Goal: Task Accomplishment & Management: Manage account settings

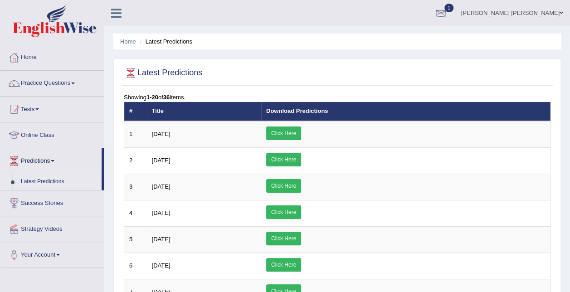
click at [447, 14] on div at bounding box center [441, 14] width 14 height 14
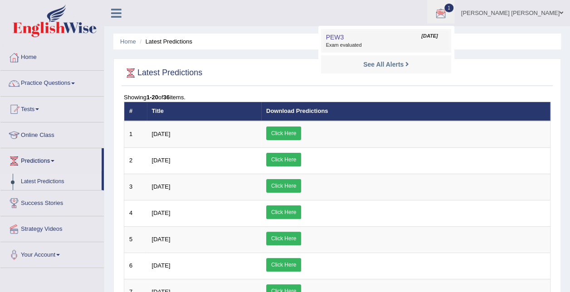
click at [400, 45] on span "Exam evaluated" at bounding box center [385, 45] width 121 height 7
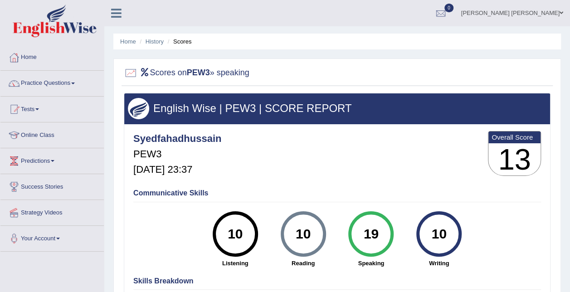
click at [536, 17] on link "[PERSON_NAME] [PERSON_NAME]" at bounding box center [512, 12] width 116 height 24
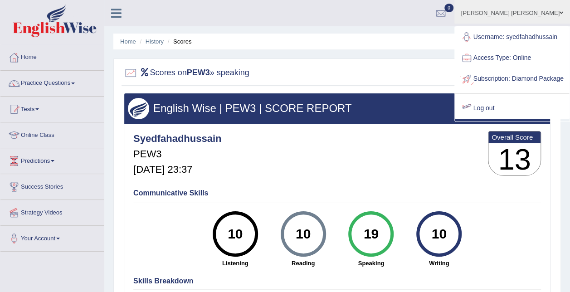
click at [491, 119] on link "Log out" at bounding box center [512, 108] width 114 height 21
